Goal: Book appointment/travel/reservation

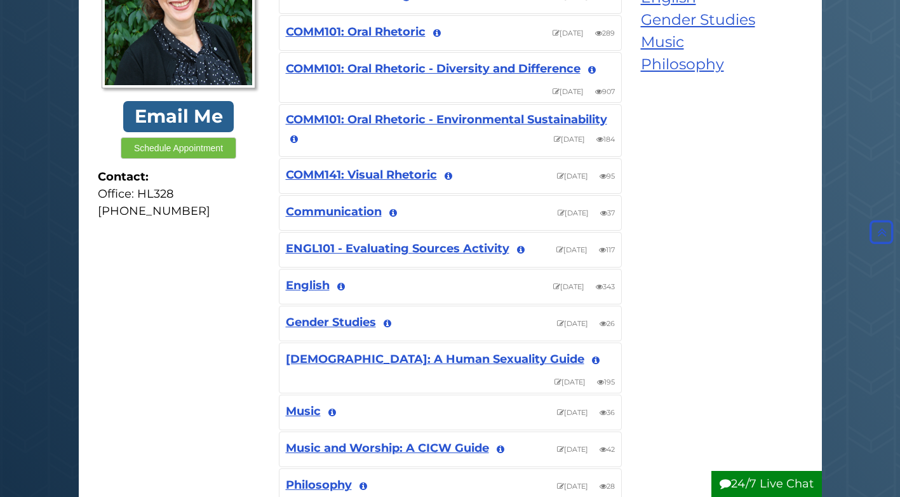
scroll to position [276, 0]
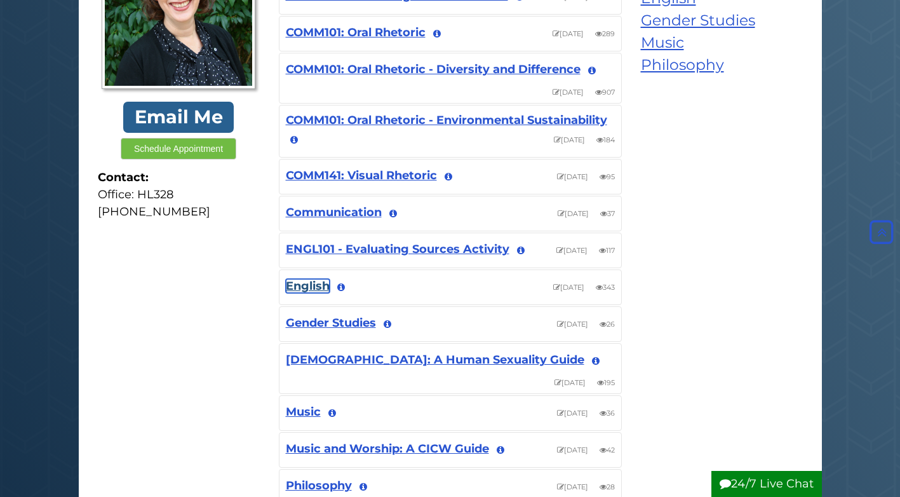
click at [312, 291] on link "English" at bounding box center [308, 286] width 44 height 14
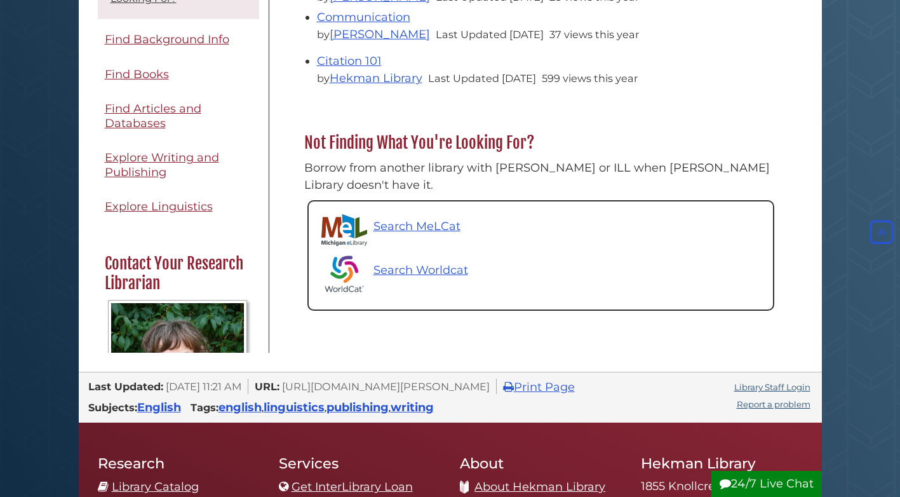
scroll to position [572, 0]
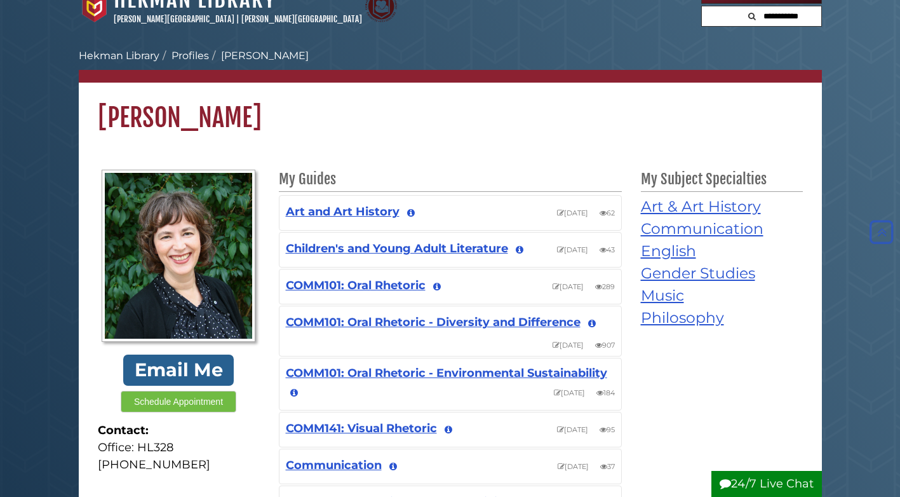
scroll to position [22, 0]
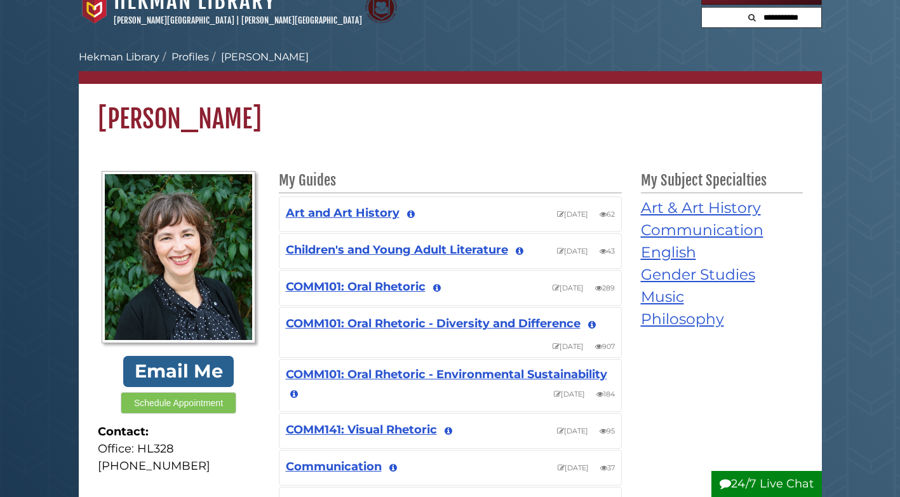
click at [187, 407] on button "Schedule Appointment" at bounding box center [179, 403] width 116 height 22
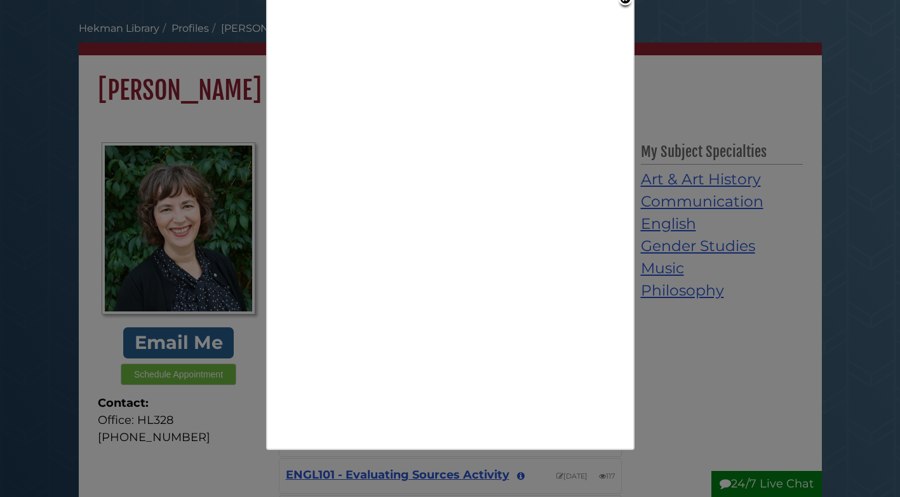
scroll to position [0, 0]
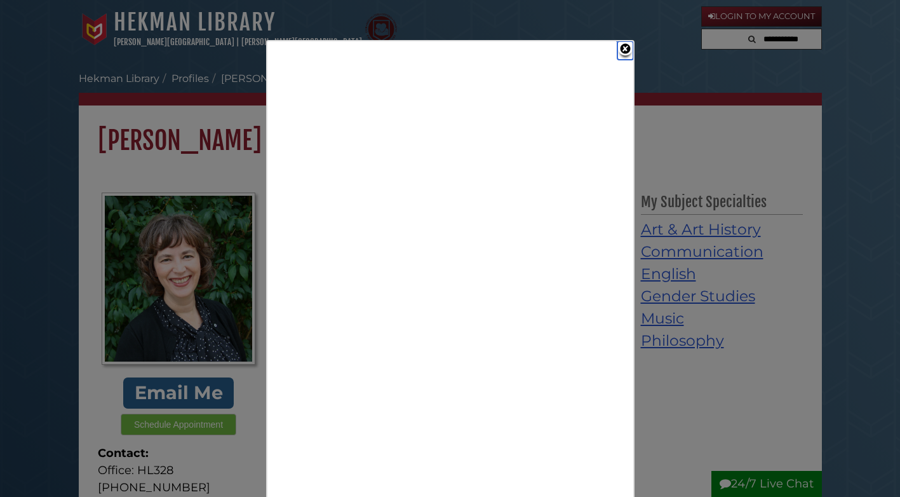
click at [622, 48] on link "Close" at bounding box center [625, 50] width 16 height 18
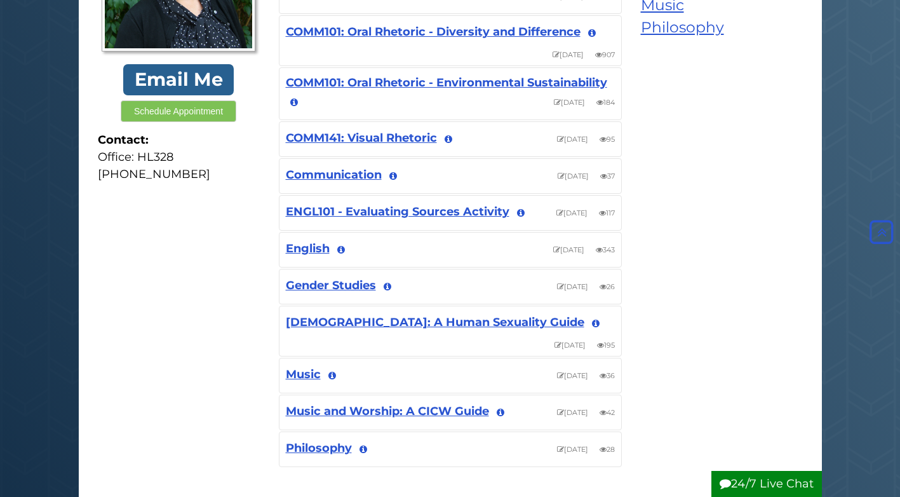
scroll to position [318, 0]
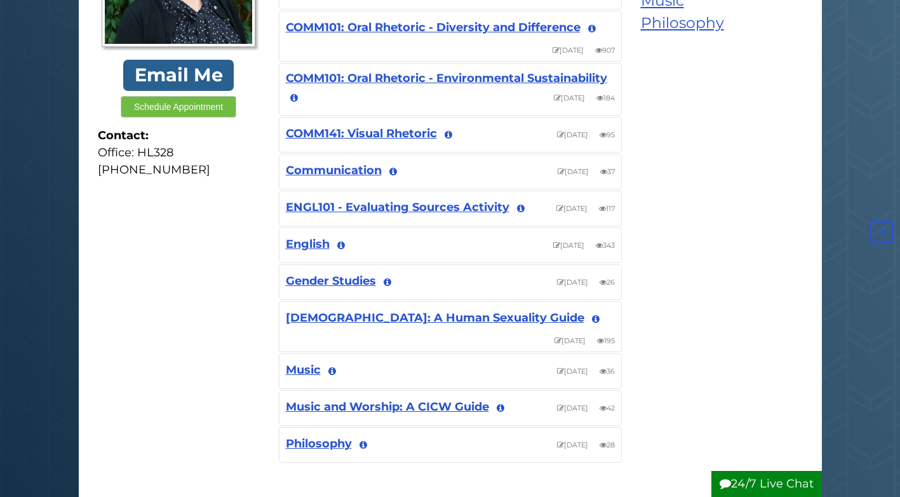
click at [306, 236] on div "English View Guide Info Aug 5, 2025 Last update: Aug 5, 2025 343 343 views" at bounding box center [450, 245] width 342 height 34
click at [303, 245] on link "English" at bounding box center [308, 244] width 44 height 14
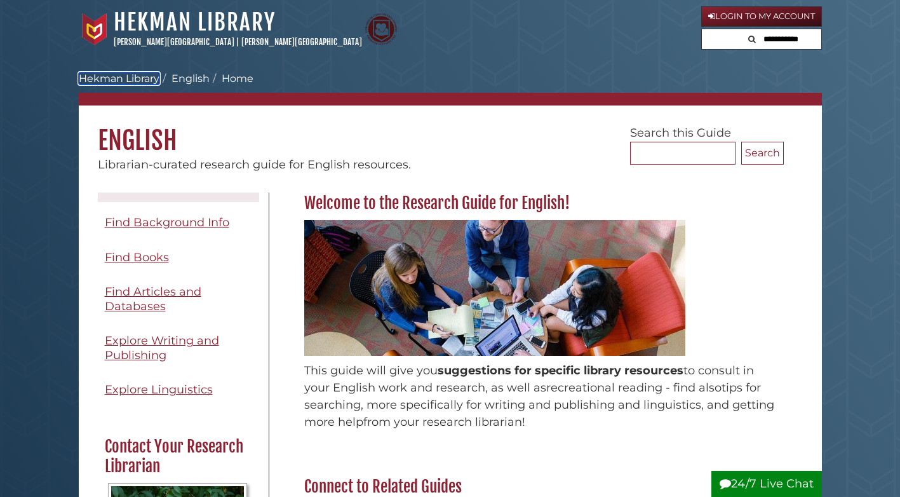
click at [151, 80] on link "Hekman Library" at bounding box center [119, 78] width 81 height 12
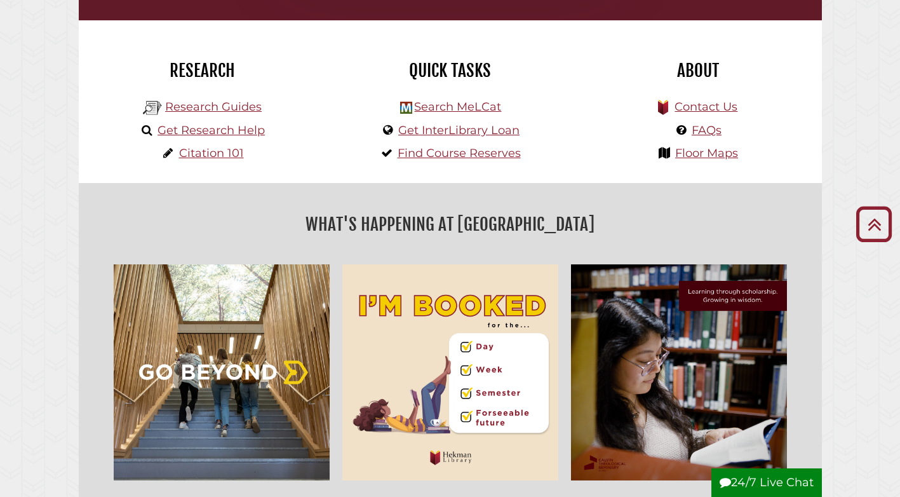
scroll to position [318, 0]
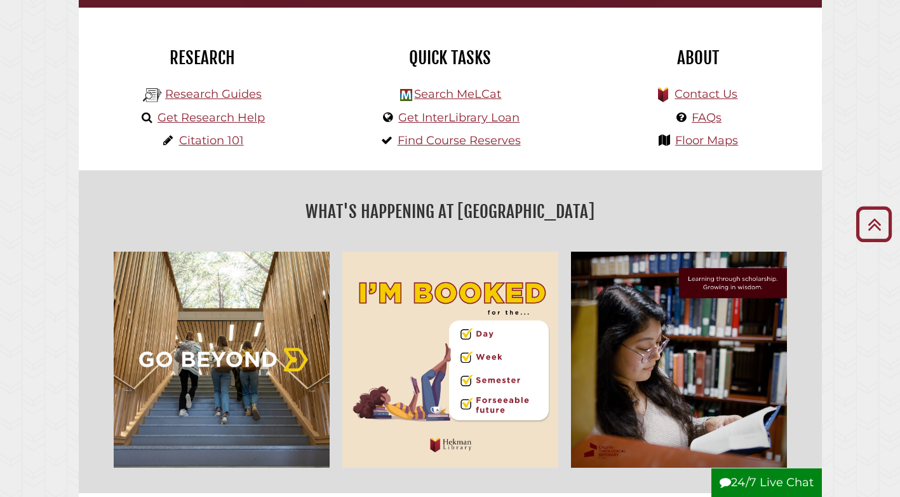
click at [425, 358] on img "slideshow" at bounding box center [450, 359] width 229 height 229
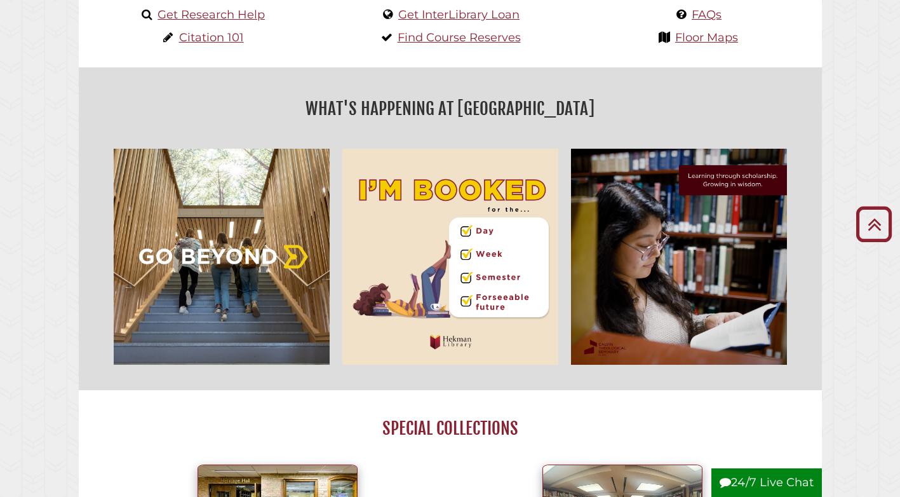
scroll to position [445, 0]
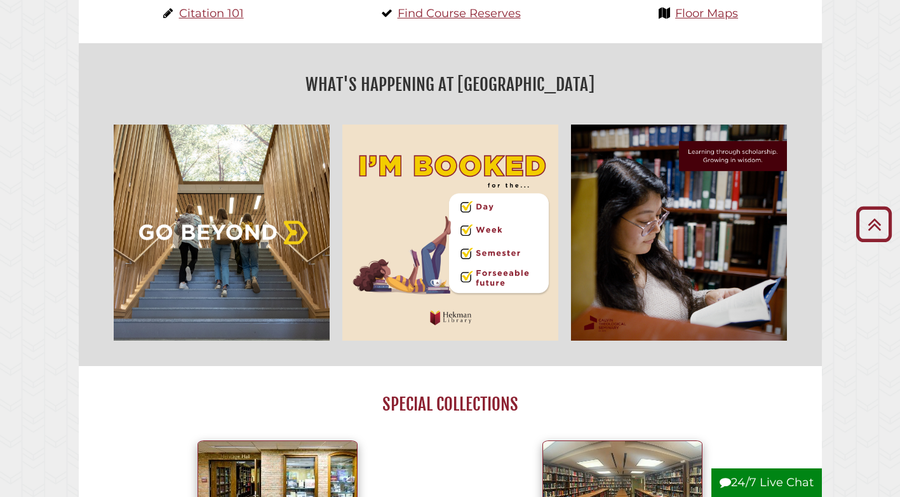
click at [424, 246] on img "slideshow" at bounding box center [450, 232] width 229 height 229
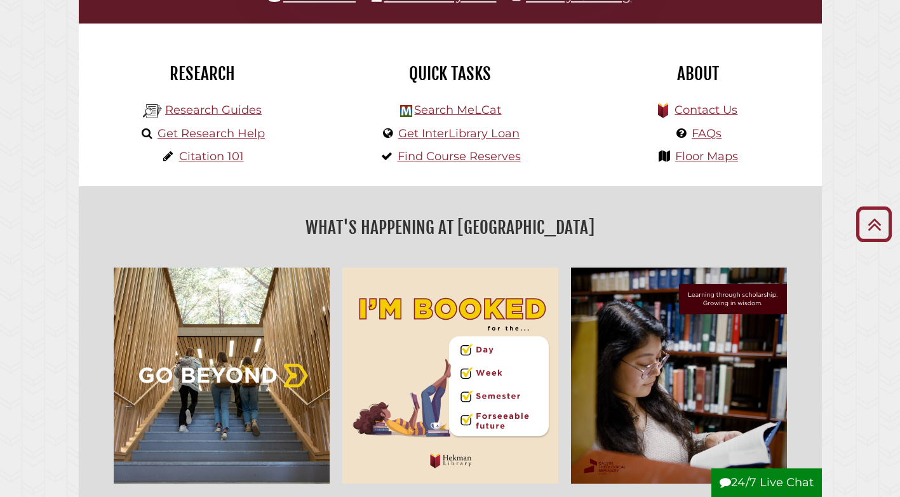
scroll to position [254, 0]
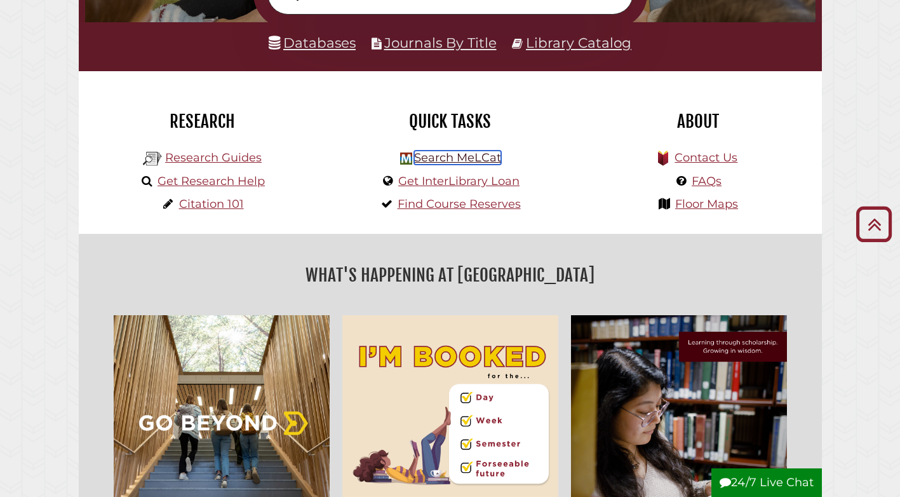
click at [450, 158] on link "Search MeLCat" at bounding box center [457, 158] width 87 height 14
